Goal: Task Accomplishment & Management: Use online tool/utility

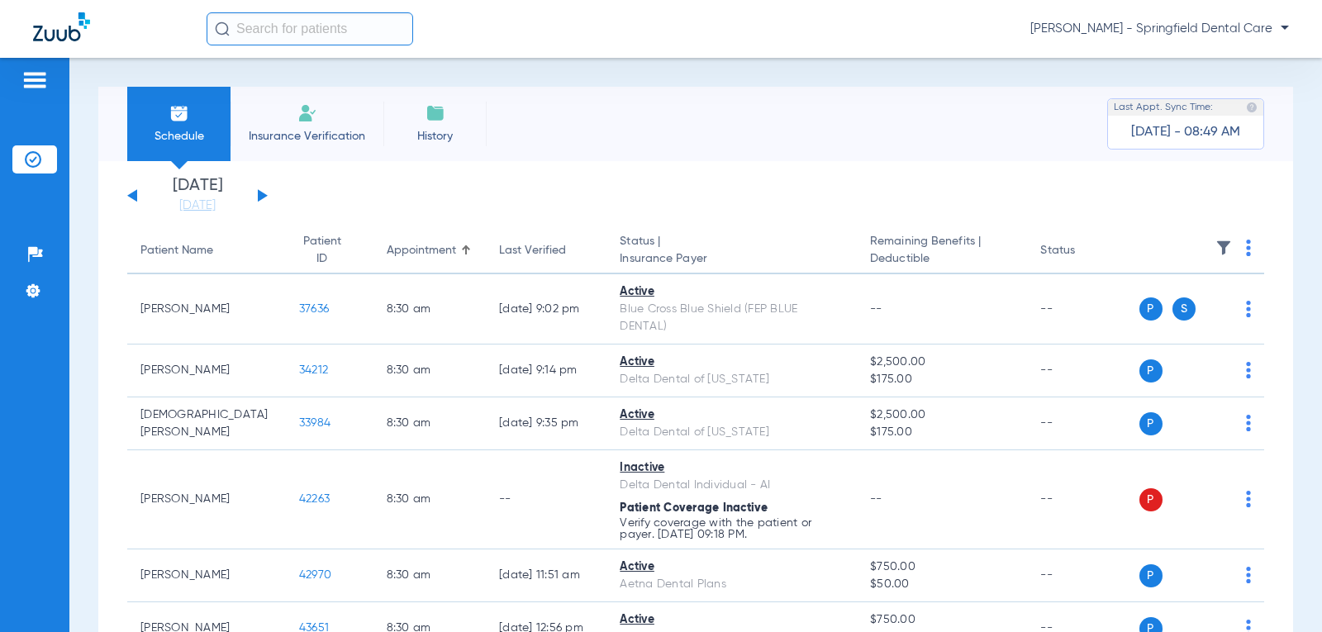
click at [354, 134] on span "Insurance Verification" at bounding box center [307, 136] width 128 height 17
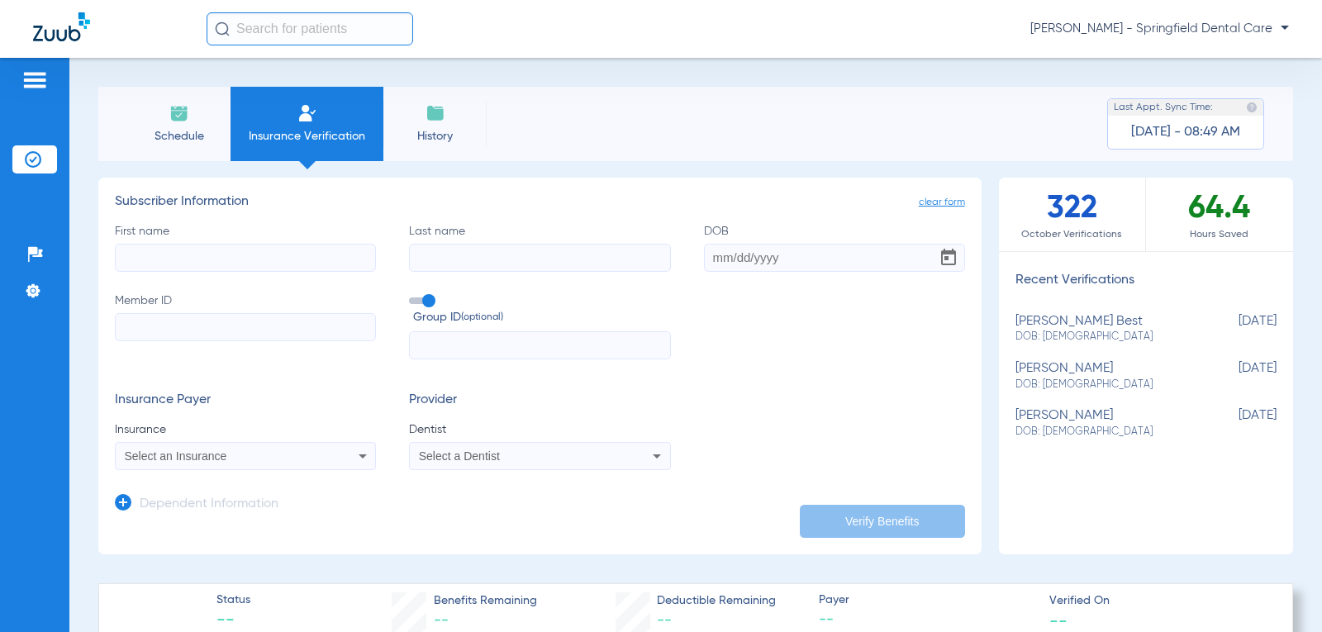
click at [321, 266] on input "First name" at bounding box center [245, 258] width 261 height 28
click at [259, 258] on input "First name Required" at bounding box center [245, 258] width 261 height 28
type input "Breanne"
type input "[PERSON_NAME]"
click at [711, 256] on input "DOB" at bounding box center [834, 258] width 261 height 28
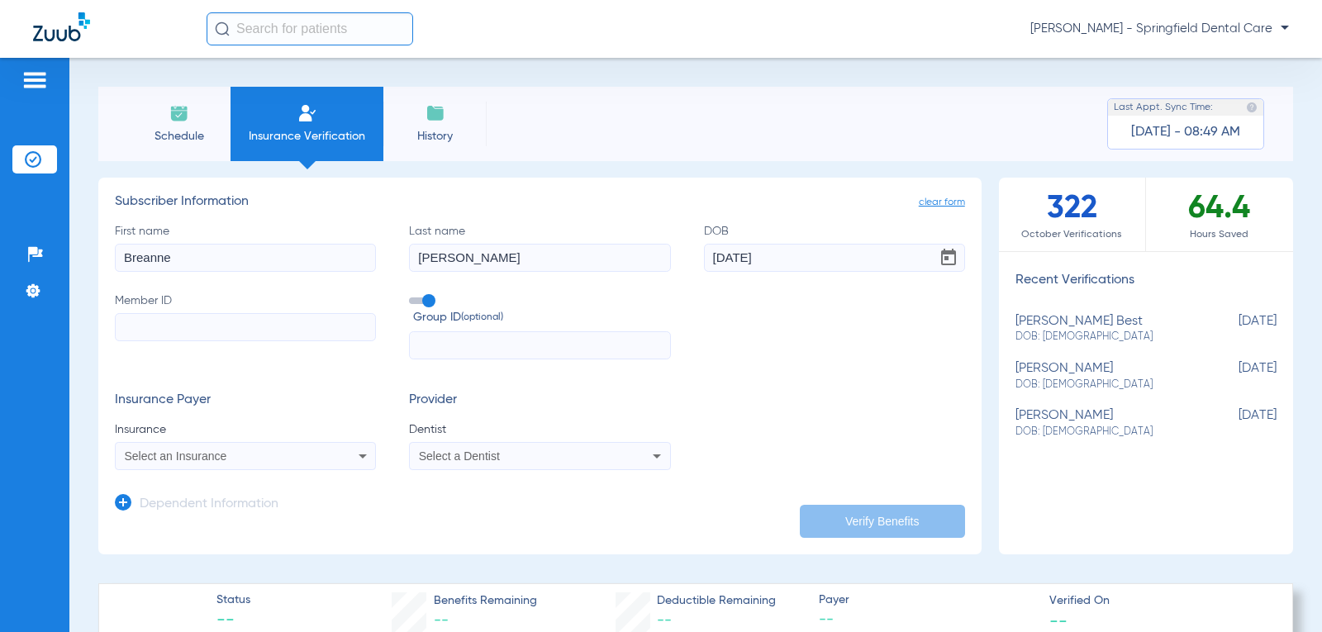
type input "[DATE]"
click at [325, 331] on input "Member ID" at bounding box center [245, 327] width 261 height 28
click at [279, 328] on input "Member ID Required" at bounding box center [245, 327] width 261 height 28
type input "324904100"
click at [347, 461] on div "Select an Insurance" at bounding box center [245, 456] width 259 height 20
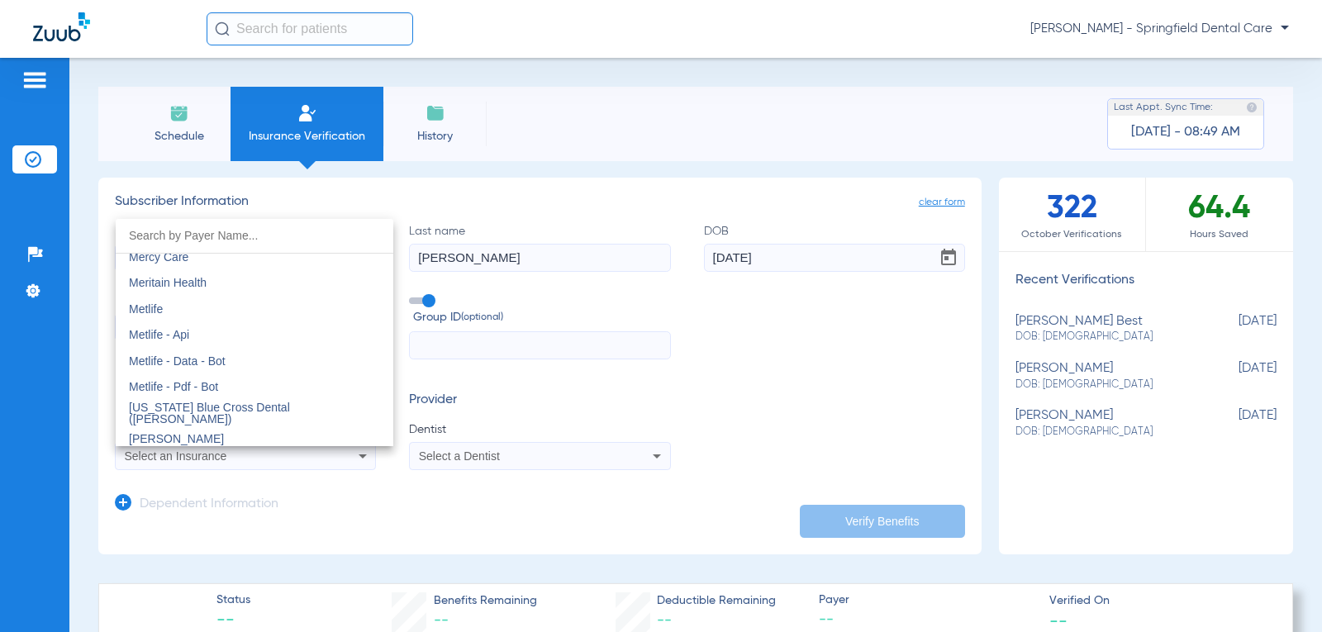
scroll to position [8178, 0]
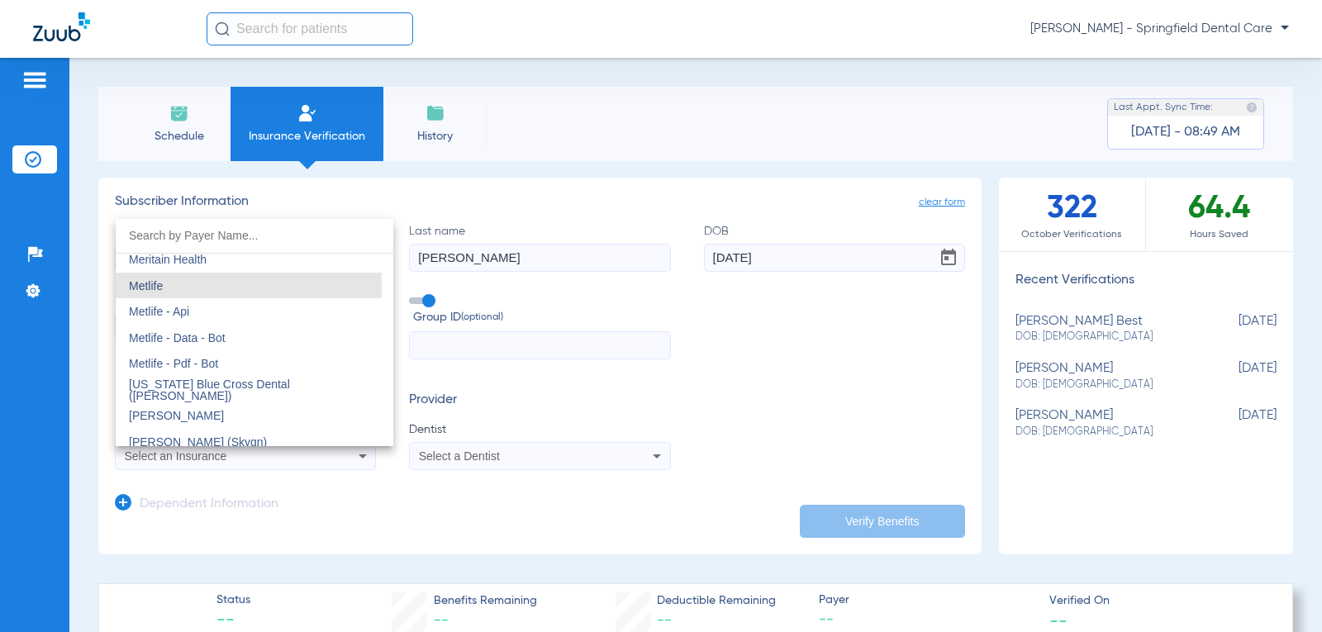
click at [178, 286] on mat-option "Metlife" at bounding box center [255, 286] width 278 height 26
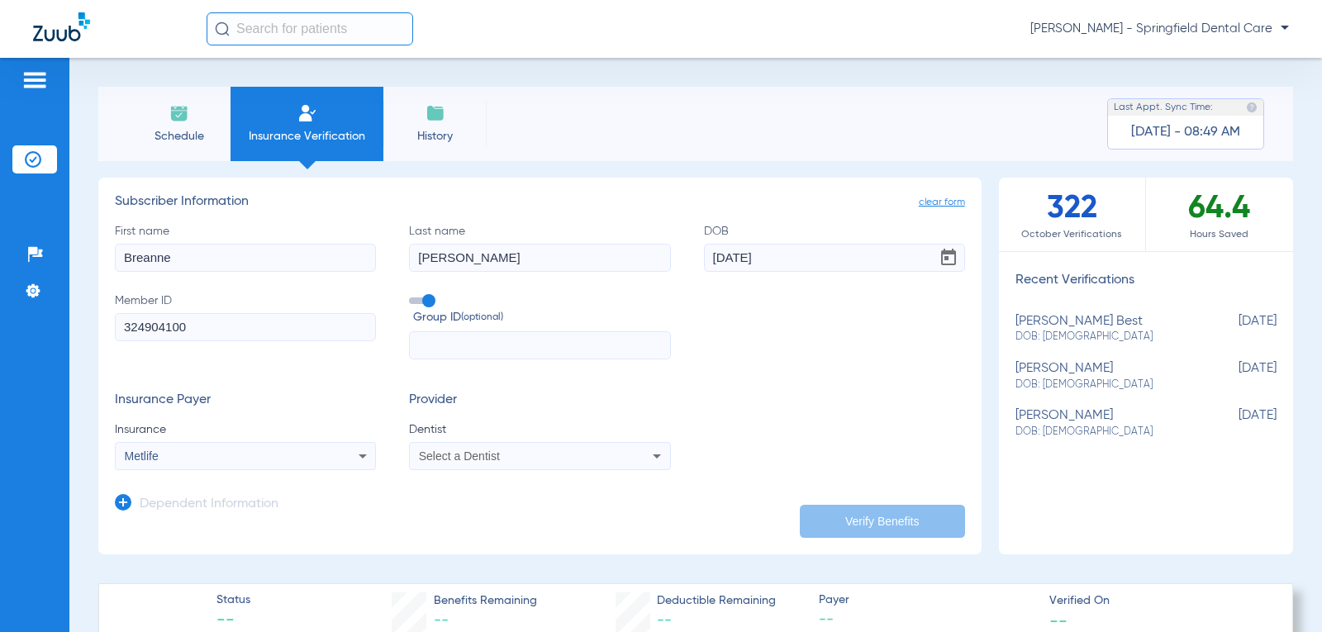
click at [503, 460] on div "Select a Dentist" at bounding box center [516, 456] width 194 height 12
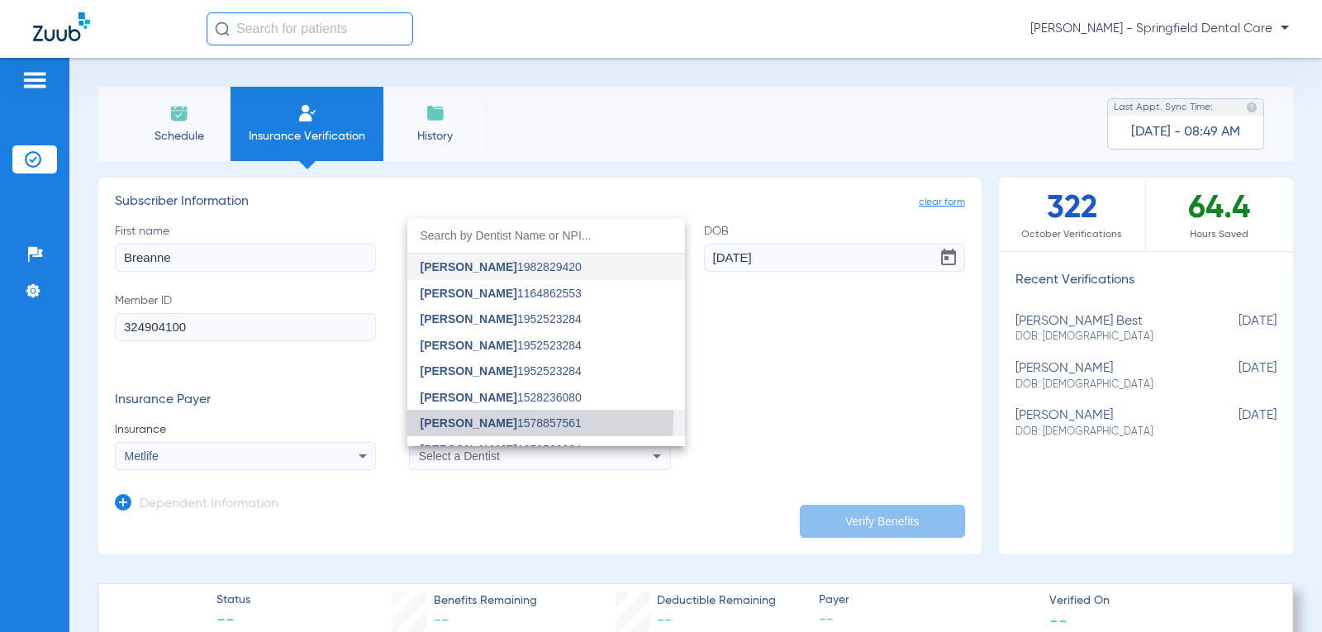
click at [488, 417] on span "[PERSON_NAME] 1578857561" at bounding box center [500, 423] width 161 height 12
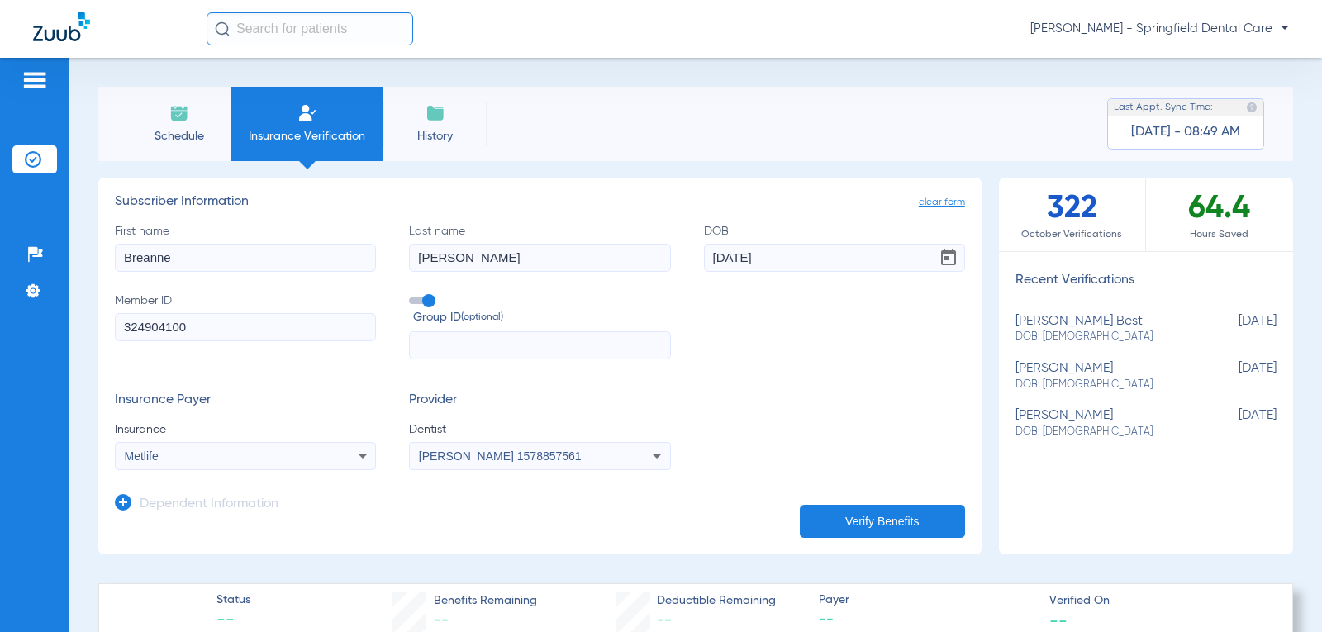
click at [890, 519] on button "Verify Benefits" at bounding box center [882, 521] width 165 height 33
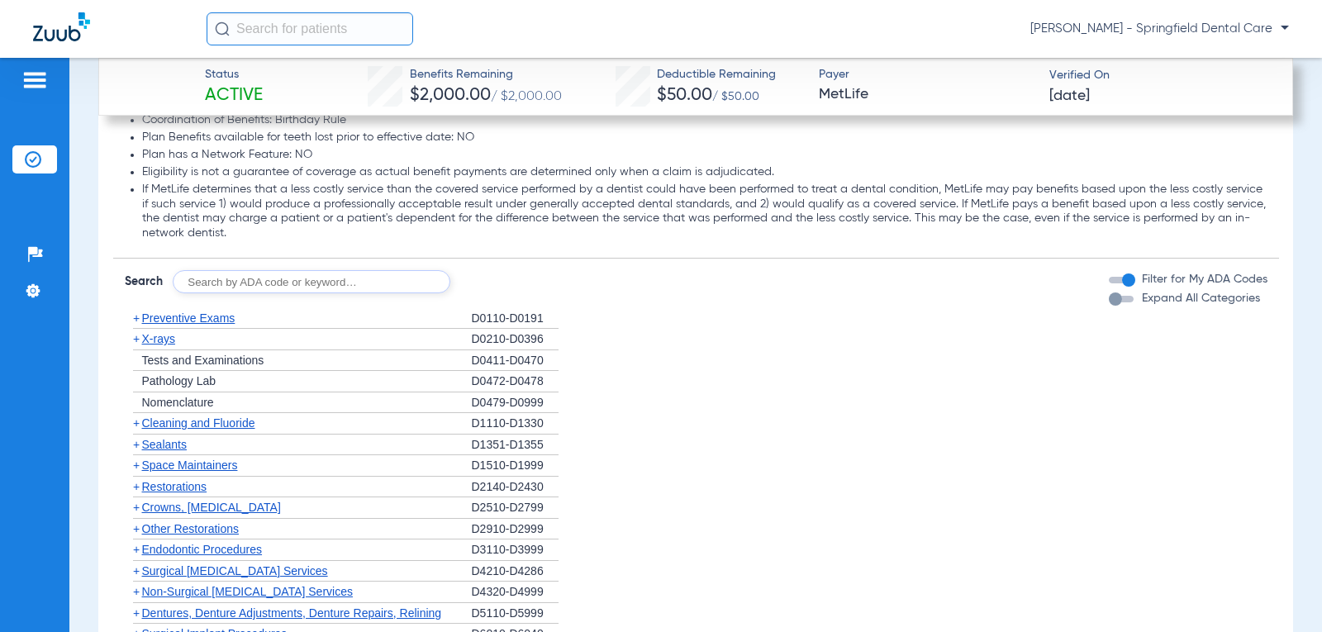
scroll to position [2230, 0]
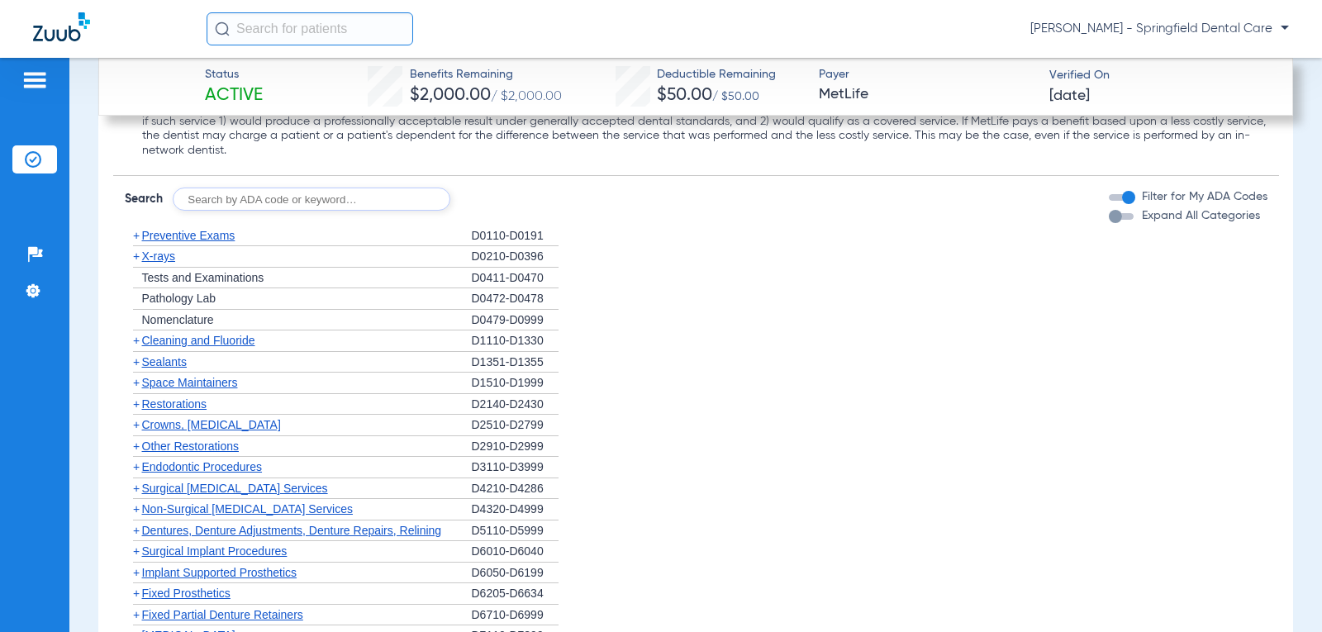
click at [135, 236] on span "+" at bounding box center [136, 235] width 7 height 13
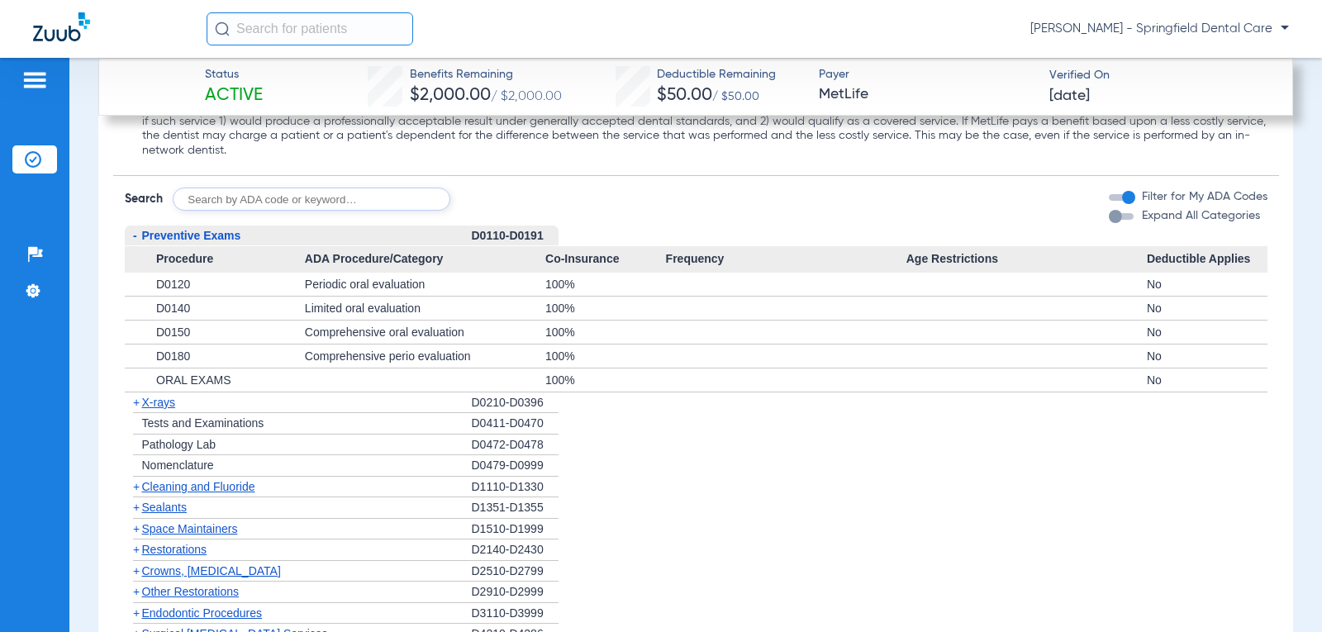
click at [133, 488] on span "+" at bounding box center [136, 486] width 7 height 13
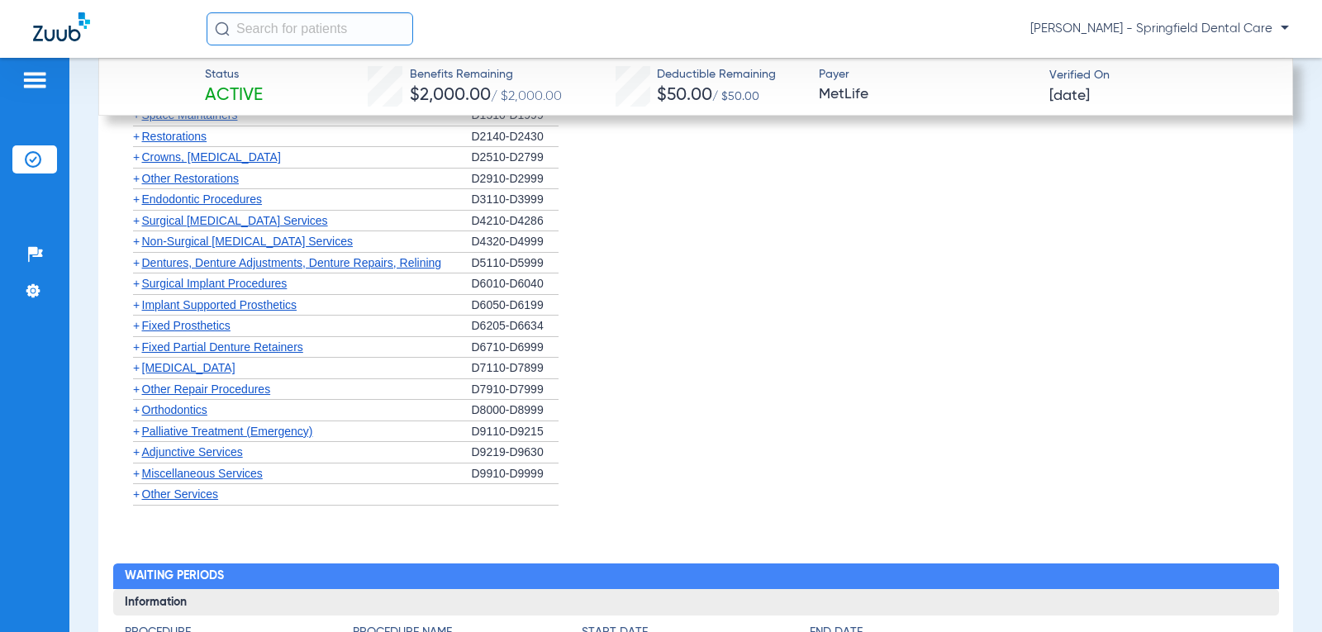
scroll to position [2836, 0]
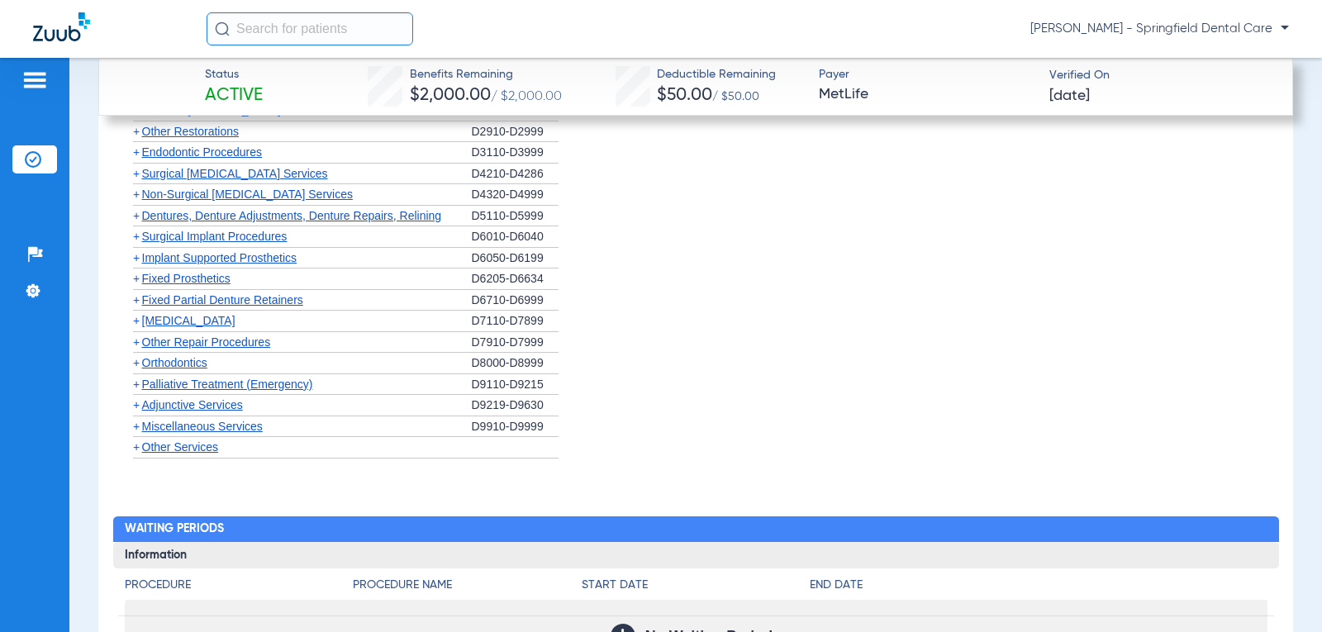
click at [136, 364] on span "+" at bounding box center [136, 362] width 7 height 13
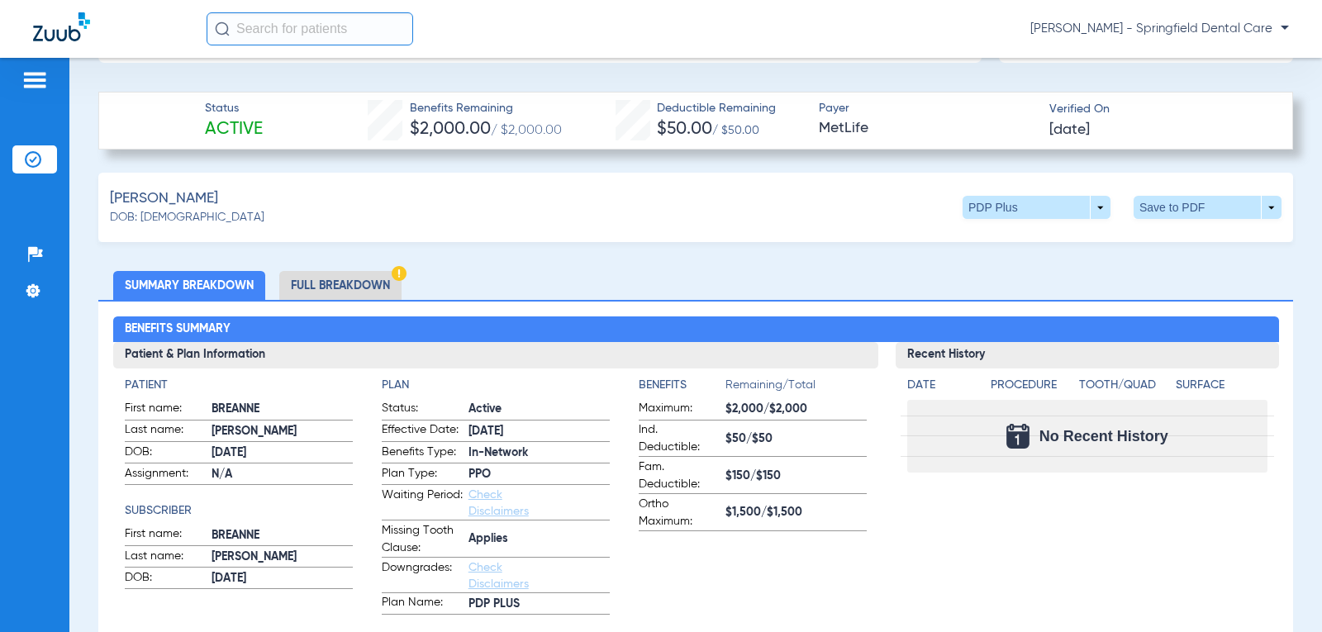
scroll to position [496, 0]
